Goal: Book appointment/travel/reservation

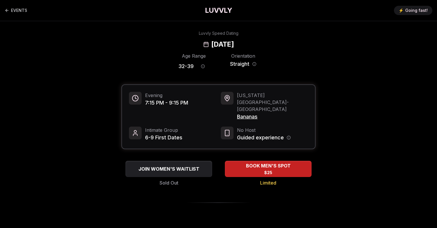
drag, startPoint x: 276, startPoint y: 47, endPoint x: 170, endPoint y: 46, distance: 105.8
click at [170, 46] on div "Luvvly Speed Dating [DATE]" at bounding box center [219, 39] width 396 height 19
copy h2 "[DATE]"
drag, startPoint x: 155, startPoint y: 103, endPoint x: 145, endPoint y: 103, distance: 9.8
click at [145, 103] on span "7:15 PM - 9:15 PM" at bounding box center [166, 103] width 43 height 8
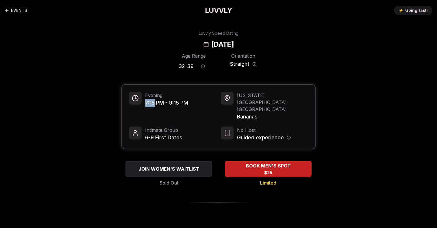
copy span "7:15"
click at [247, 113] on span "Bananas" at bounding box center [272, 117] width 71 height 8
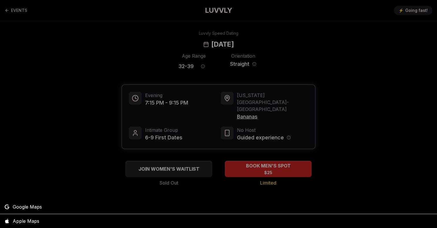
click at [263, 102] on div at bounding box center [218, 114] width 437 height 228
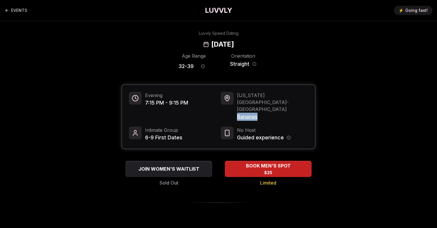
drag, startPoint x: 253, startPoint y: 104, endPoint x: 238, endPoint y: 103, distance: 14.8
click at [238, 113] on span "Bananas" at bounding box center [272, 117] width 71 height 8
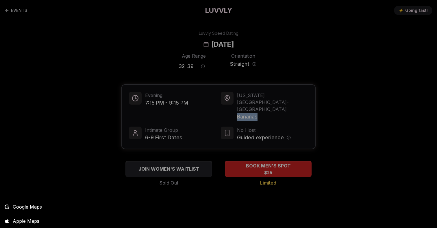
copy span "Bananas"
click at [139, 47] on div at bounding box center [218, 114] width 437 height 228
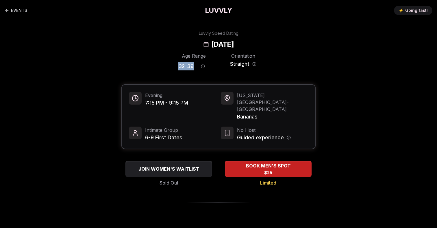
drag, startPoint x: 195, startPoint y: 66, endPoint x: 175, endPoint y: 66, distance: 20.0
click at [175, 66] on div "Age Range 32 - 39 Orientation Straight" at bounding box center [218, 62] width 194 height 20
copy span "32 - 39"
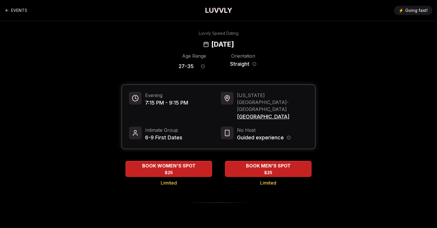
click at [234, 46] on h2 "[DATE]" at bounding box center [222, 44] width 23 height 9
click at [234, 43] on h2 "[DATE]" at bounding box center [222, 44] width 23 height 9
copy h2 "[DATE]"
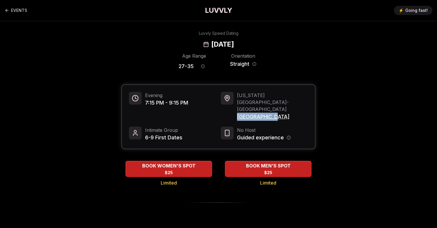
drag, startPoint x: 279, startPoint y: 104, endPoint x: 237, endPoint y: 104, distance: 41.4
click at [237, 113] on span "Lavender Lake" at bounding box center [272, 117] width 71 height 8
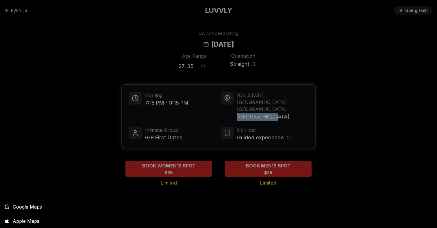
copy span "Lavender Lake"
click at [189, 74] on div at bounding box center [218, 114] width 437 height 228
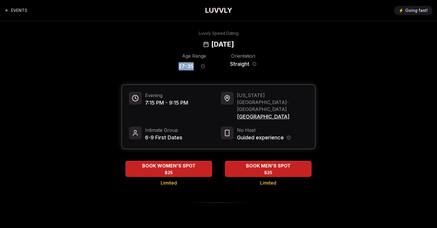
drag, startPoint x: 177, startPoint y: 66, endPoint x: 193, endPoint y: 66, distance: 16.2
click at [193, 66] on div "Age Range 27 - 35 Orientation Straight" at bounding box center [218, 62] width 194 height 20
copy span "27 - 35"
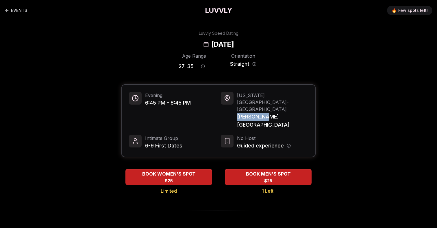
drag, startPoint x: 266, startPoint y: 104, endPoint x: 237, endPoint y: 104, distance: 29.2
click at [237, 104] on div "[US_STATE][GEOGRAPHIC_DATA] - [GEOGRAPHIC_DATA] [PERSON_NAME][GEOGRAPHIC_DATA]" at bounding box center [264, 110] width 87 height 37
copy span "[PERSON_NAME][GEOGRAPHIC_DATA]"
drag, startPoint x: 156, startPoint y: 104, endPoint x: 145, endPoint y: 104, distance: 10.7
click at [145, 104] on div "Evening 6:45 PM - 8:45 PM" at bounding box center [172, 110] width 87 height 37
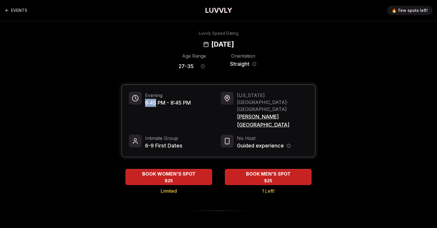
copy span "6:45"
